Goal: Browse casually: Explore the website without a specific task or goal

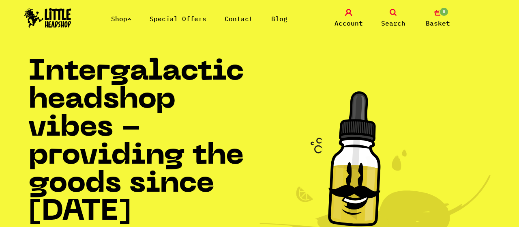
click at [394, 15] on icon at bounding box center [392, 12] width 7 height 7
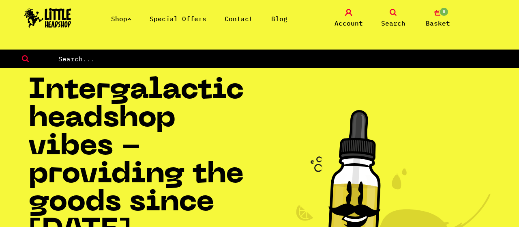
click at [61, 61] on input "text" at bounding box center [289, 58] width 462 height 11
type input "dmt"
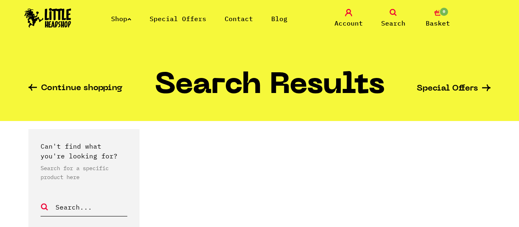
click at [118, 20] on link "Shop" at bounding box center [121, 19] width 20 height 8
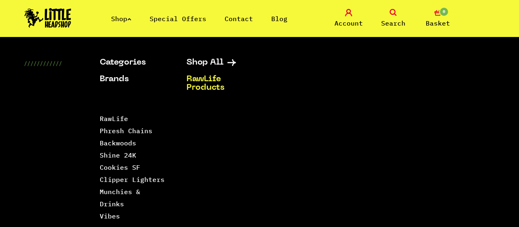
scroll to position [81, 0]
click at [233, 20] on link "Contact" at bounding box center [239, 19] width 28 height 8
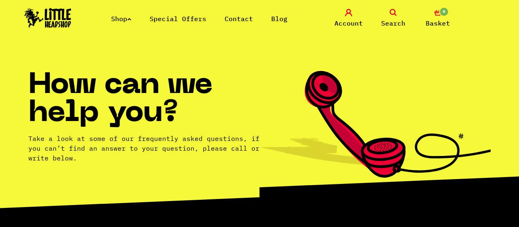
click at [200, 17] on link "Special Offers" at bounding box center [178, 19] width 57 height 8
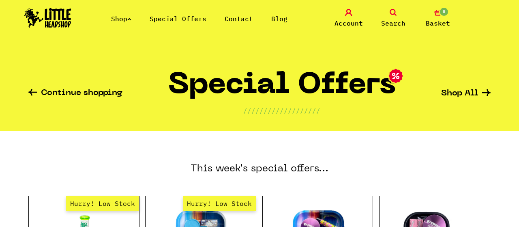
click at [165, 17] on link "Special Offers" at bounding box center [178, 19] width 57 height 8
click at [120, 19] on link "Shop" at bounding box center [121, 19] width 20 height 8
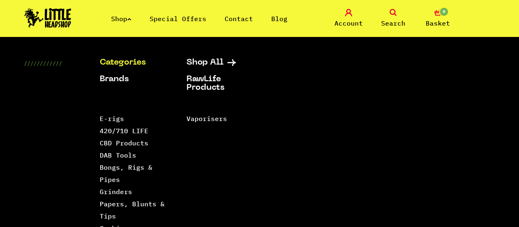
click at [185, 21] on link "Special Offers" at bounding box center [178, 19] width 57 height 8
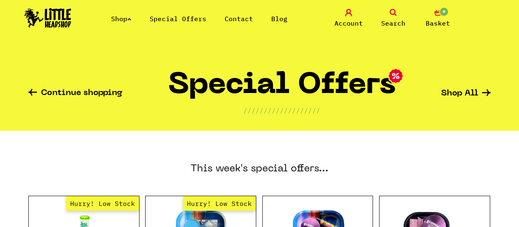
click at [242, 17] on link "Contact" at bounding box center [239, 19] width 28 height 8
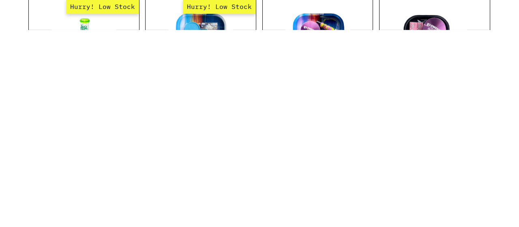
scroll to position [197, 0]
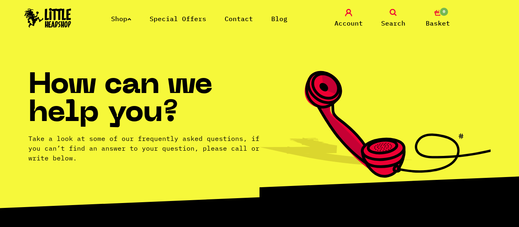
click at [277, 19] on link "Blog" at bounding box center [279, 19] width 16 height 8
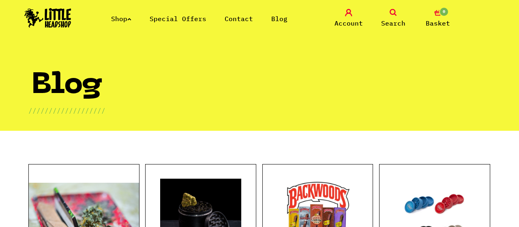
scroll to position [385, 0]
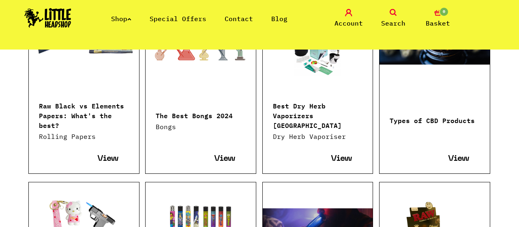
click at [460, 154] on span "View" at bounding box center [458, 158] width 21 height 9
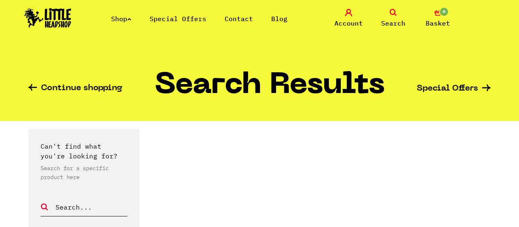
scroll to position [81, 0]
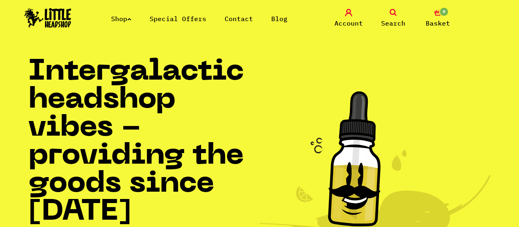
click at [278, 20] on link "Blog" at bounding box center [279, 19] width 16 height 8
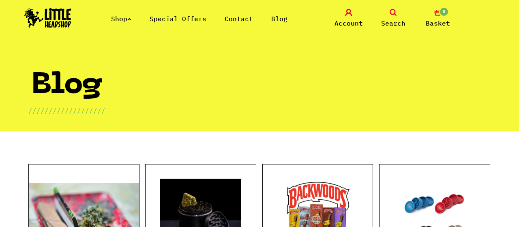
click at [122, 17] on link "Shop" at bounding box center [121, 19] width 20 height 8
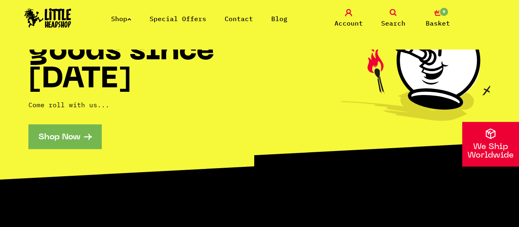
scroll to position [137, 0]
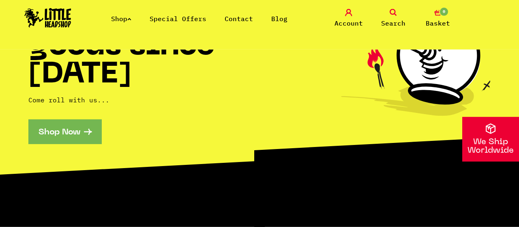
click at [67, 130] on link "Shop Now" at bounding box center [64, 131] width 73 height 25
